Goal: Transaction & Acquisition: Download file/media

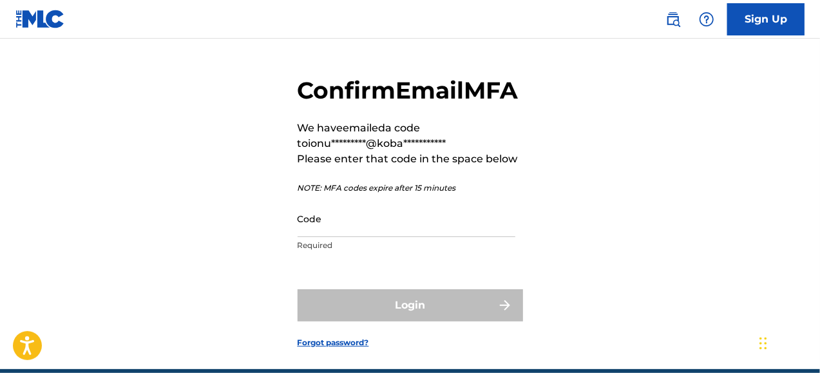
scroll to position [64, 0]
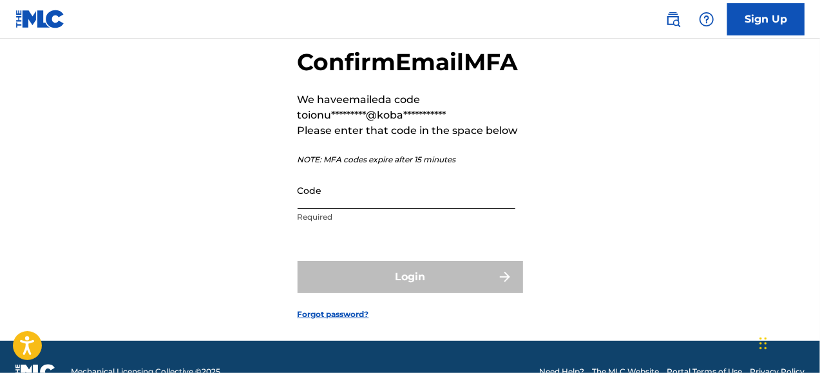
click at [404, 209] on input "Code" at bounding box center [406, 190] width 218 height 37
click at [594, 206] on div "**********" at bounding box center [410, 173] width 820 height 334
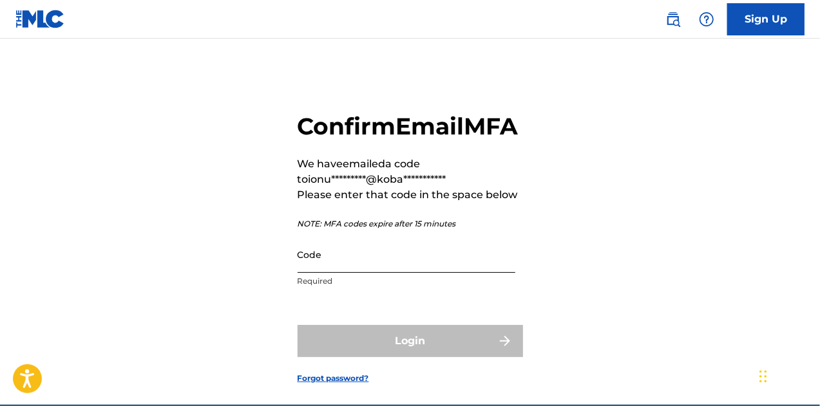
click at [368, 273] on input "Code" at bounding box center [406, 254] width 218 height 37
paste input "825704"
type input "825704"
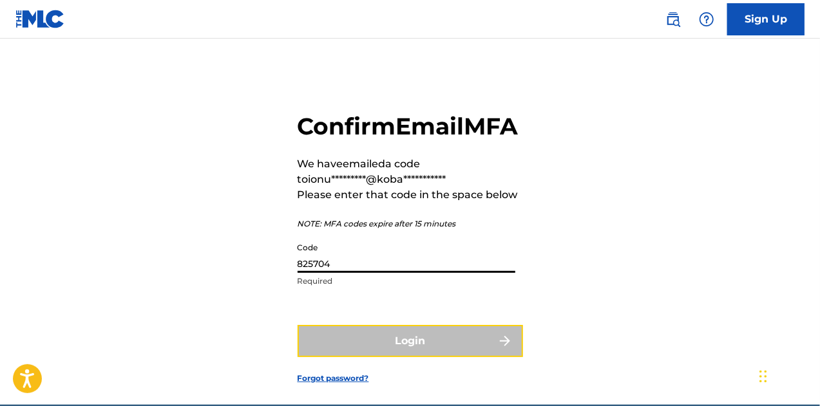
click at [410, 357] on button "Login" at bounding box center [409, 341] width 225 height 32
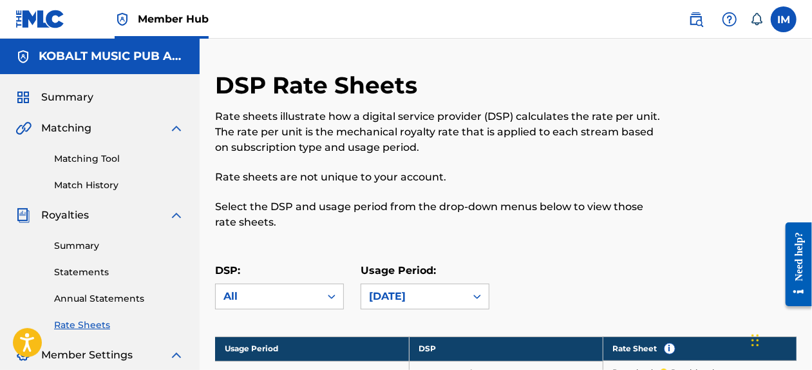
click at [633, 366] on link "Download" at bounding box center [633, 372] width 41 height 12
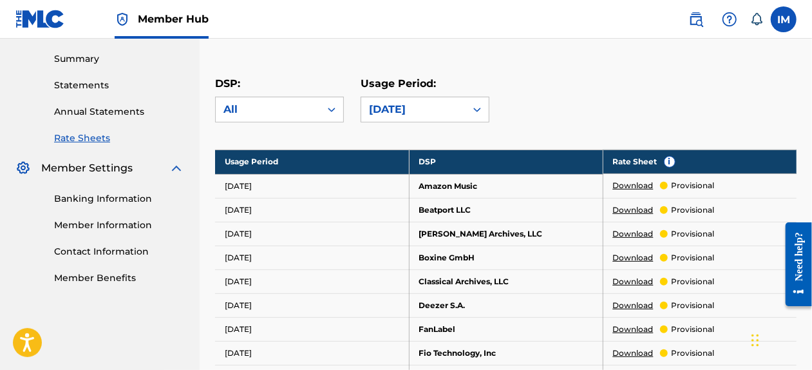
click at [633, 209] on link "Download" at bounding box center [633, 210] width 41 height 12
click at [633, 232] on link "Download" at bounding box center [633, 234] width 41 height 12
click at [633, 256] on link "Download" at bounding box center [633, 258] width 41 height 12
click at [633, 279] on link "Download" at bounding box center [633, 282] width 41 height 12
click at [633, 303] on link "Download" at bounding box center [633, 305] width 41 height 12
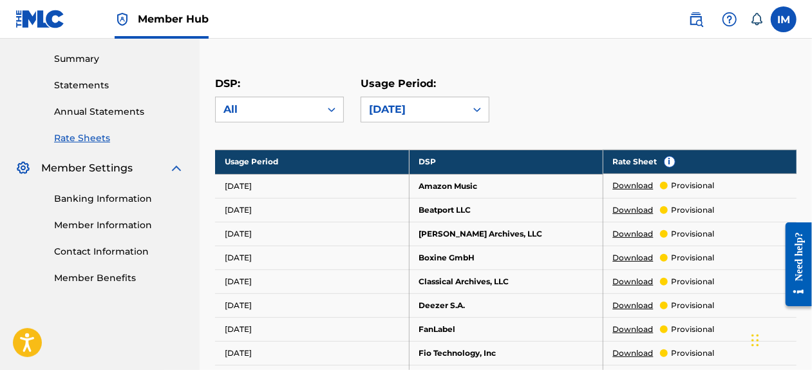
click at [633, 326] on link "Download" at bounding box center [633, 329] width 41 height 12
click at [633, 350] on link "Download" at bounding box center [633, 353] width 41 height 12
click at [633, 369] on link "Download" at bounding box center [633, 377] width 41 height 12
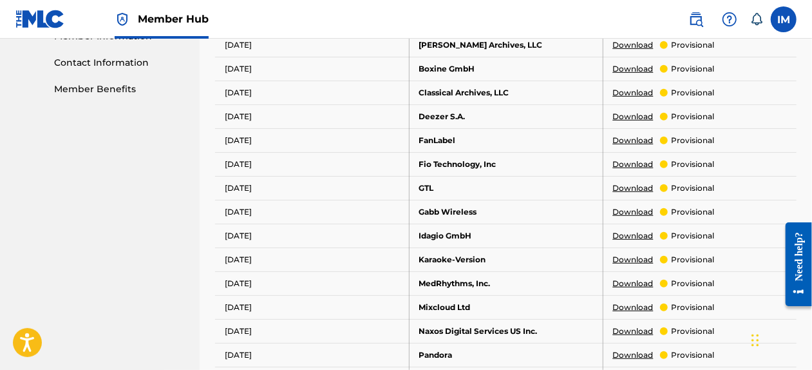
click at [633, 209] on link "Download" at bounding box center [633, 212] width 41 height 12
click at [633, 232] on link "Download" at bounding box center [633, 236] width 41 height 12
click at [633, 256] on link "Download" at bounding box center [633, 260] width 41 height 12
click at [633, 279] on link "Download" at bounding box center [633, 284] width 41 height 12
click at [633, 303] on link "Download" at bounding box center [633, 307] width 41 height 12
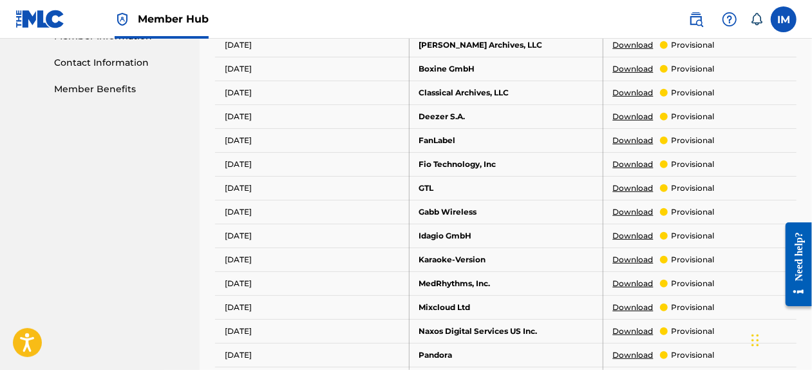
click at [633, 326] on link "Download" at bounding box center [633, 331] width 41 height 12
click at [633, 350] on link "Download" at bounding box center [633, 355] width 41 height 12
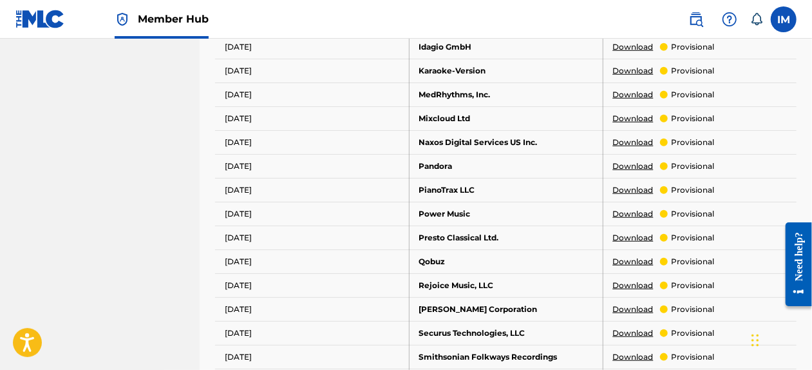
click at [633, 209] on link "Download" at bounding box center [633, 214] width 41 height 12
click at [633, 232] on link "Download" at bounding box center [633, 238] width 41 height 12
click at [633, 256] on link "Download" at bounding box center [633, 262] width 41 height 12
click at [633, 279] on link "Download" at bounding box center [633, 285] width 41 height 12
click at [633, 303] on link "Download" at bounding box center [633, 309] width 41 height 12
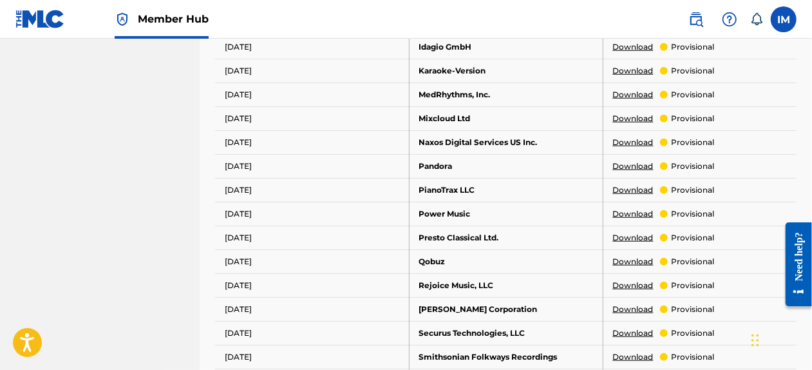
click at [633, 327] on link "Download" at bounding box center [633, 333] width 41 height 12
click at [633, 351] on link "Download" at bounding box center [633, 357] width 41 height 12
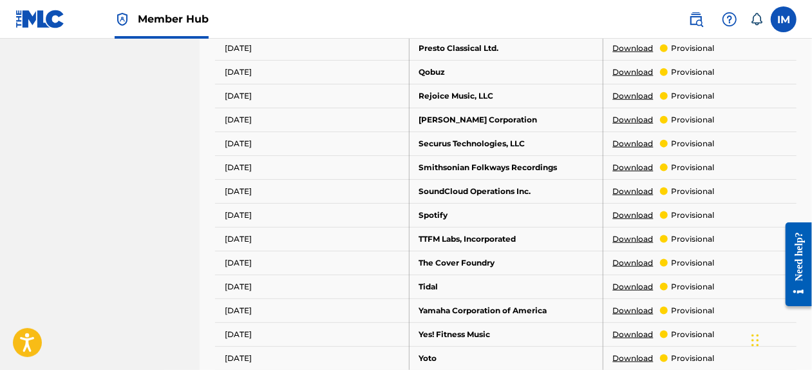
click at [633, 209] on link "Download" at bounding box center [633, 215] width 41 height 12
click at [633, 233] on link "Download" at bounding box center [633, 239] width 41 height 12
click at [633, 257] on link "Download" at bounding box center [633, 263] width 41 height 12
click at [633, 281] on link "Download" at bounding box center [633, 287] width 41 height 12
click at [633, 305] on link "Download" at bounding box center [633, 311] width 41 height 12
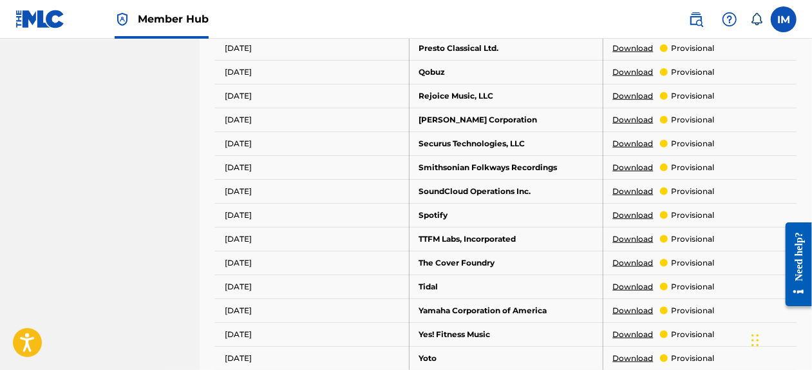
click at [633, 328] on link "Download" at bounding box center [633, 334] width 41 height 12
click at [633, 352] on link "Download" at bounding box center [633, 358] width 41 height 12
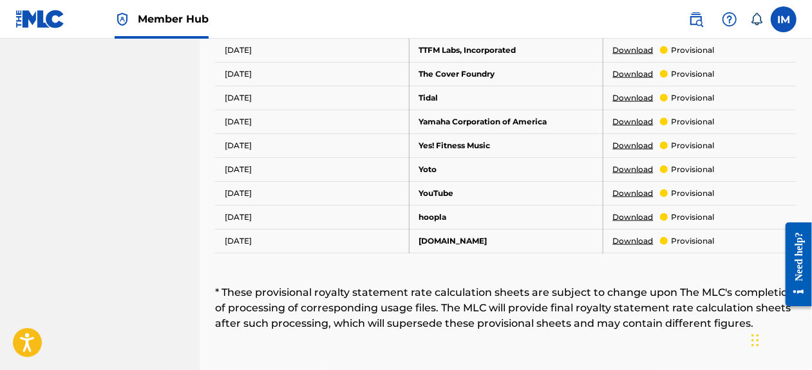
click at [633, 211] on link "Download" at bounding box center [633, 217] width 41 height 12
click at [633, 235] on link "Download" at bounding box center [633, 241] width 41 height 12
